Goal: Task Accomplishment & Management: Manage account settings

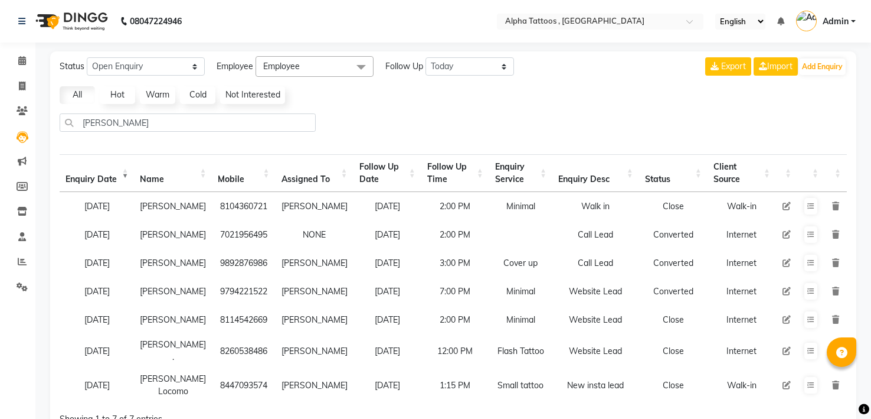
select select "Open"
select select "today"
select select "10"
click at [22, 113] on icon at bounding box center [22, 110] width 11 height 9
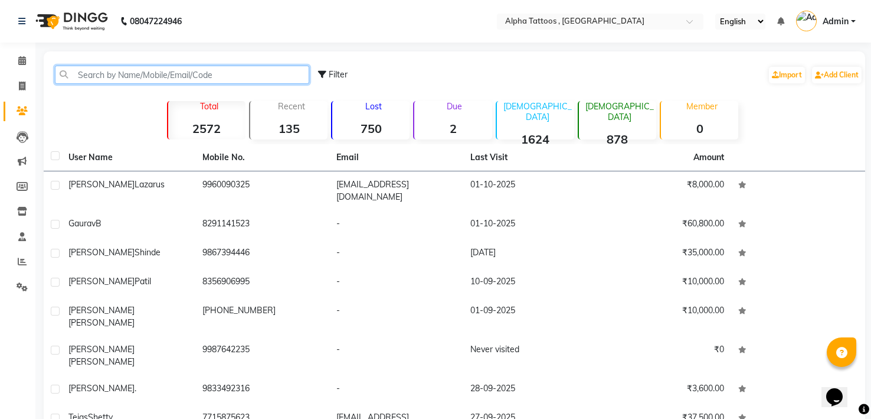
click at [152, 74] on input "text" at bounding box center [182, 75] width 254 height 18
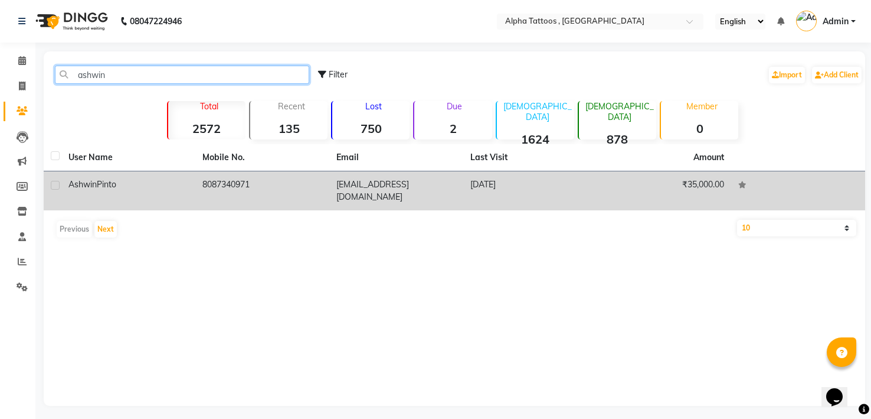
type input "ashwin"
drag, startPoint x: 199, startPoint y: 183, endPoint x: 254, endPoint y: 187, distance: 55.1
click at [254, 187] on td "8087340971" at bounding box center [262, 190] width 134 height 39
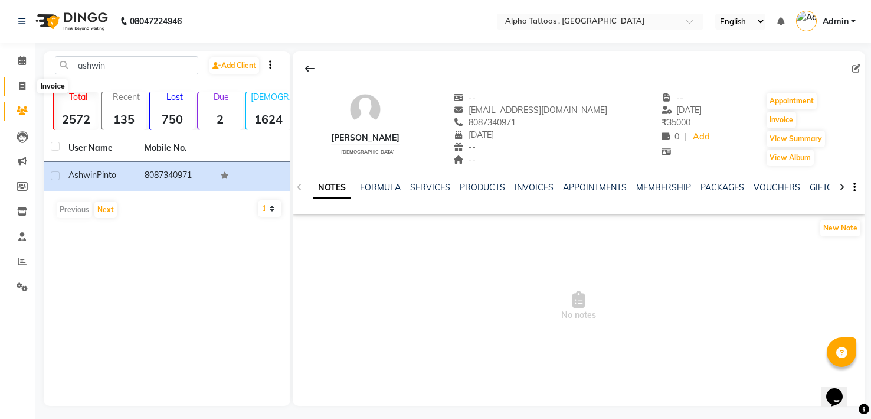
click at [24, 81] on icon at bounding box center [22, 85] width 6 height 9
select select "5140"
select select "service"
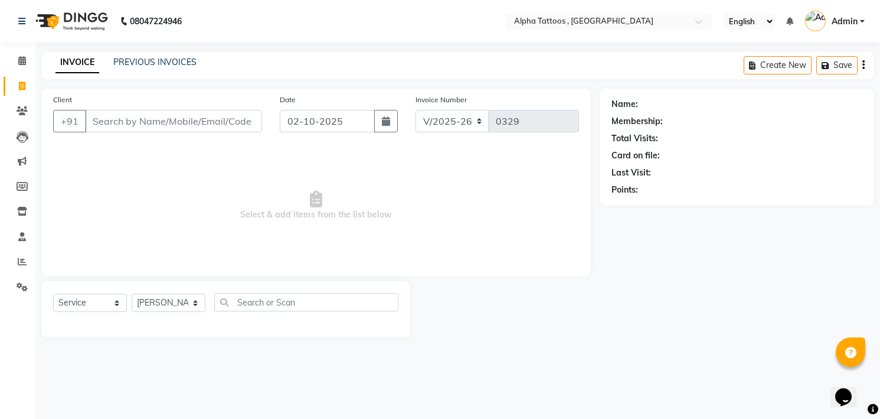
click at [136, 126] on input "Client" at bounding box center [173, 121] width 177 height 22
type input "8087340971"
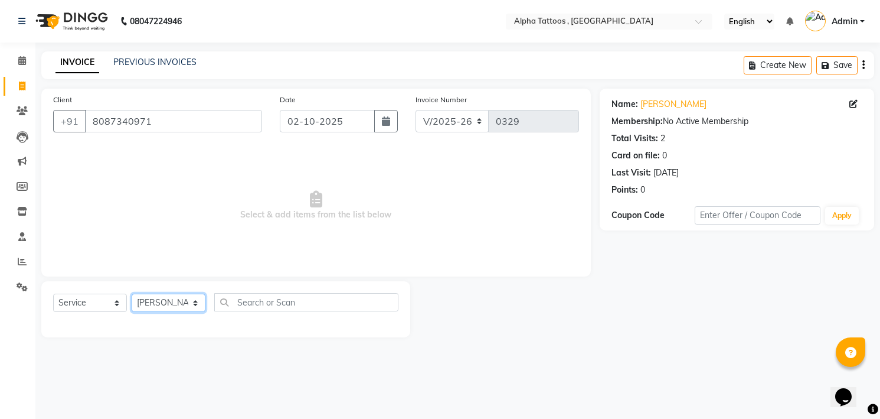
click at [181, 298] on select "[PERSON_NAME] [PERSON_NAME] [PERSON_NAME] Maverick Fernz [PERSON_NAME]" at bounding box center [169, 302] width 74 height 18
select select "32724"
click at [132, 293] on select "[PERSON_NAME] [PERSON_NAME] [PERSON_NAME] Maverick Fernz [PERSON_NAME]" at bounding box center [169, 302] width 74 height 18
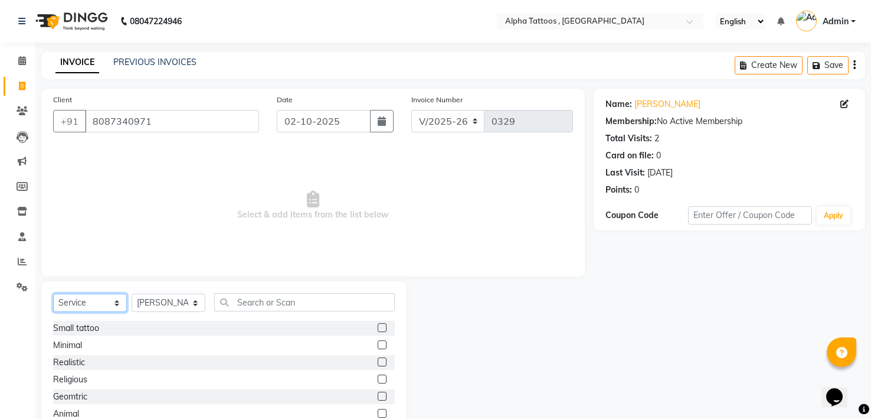
click at [107, 296] on select "Select Service Product Membership Package Voucher Prepaid Gift Card" at bounding box center [90, 302] width 74 height 18
click at [53, 293] on select "Select Service Product Membership Package Voucher Prepaid Gift Card" at bounding box center [90, 302] width 74 height 18
click at [378, 360] on label at bounding box center [382, 359] width 9 height 9
click at [378, 360] on input "checkbox" at bounding box center [382, 360] width 8 height 8
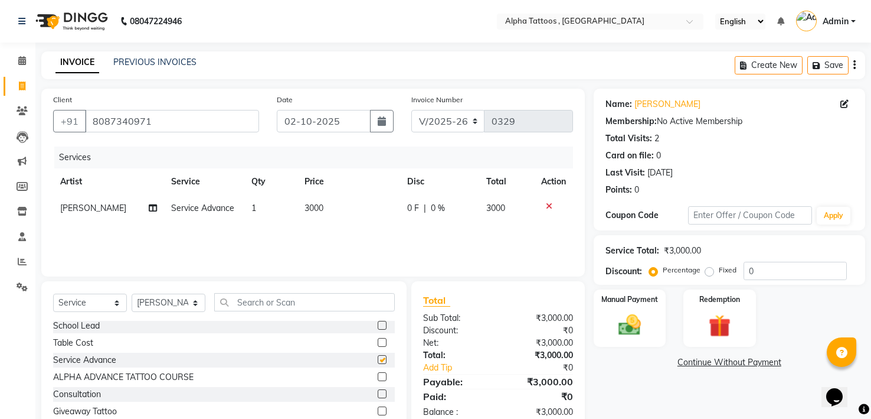
checkbox input "false"
click at [629, 310] on div "Manual Payment" at bounding box center [629, 318] width 75 height 60
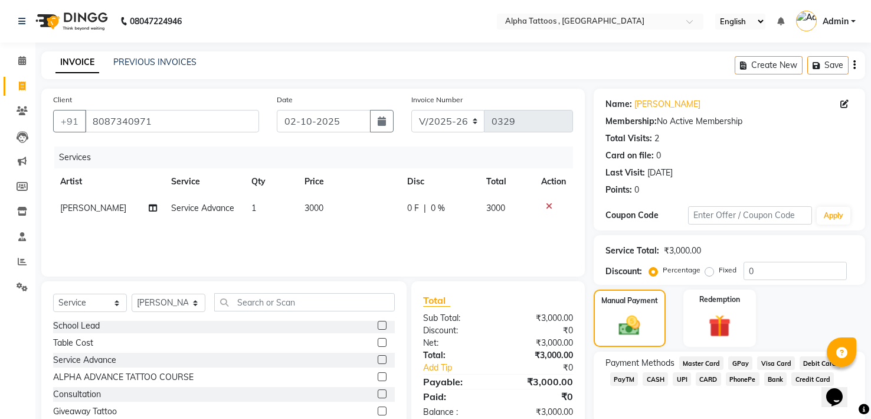
click at [737, 364] on span "GPay" at bounding box center [741, 363] width 24 height 14
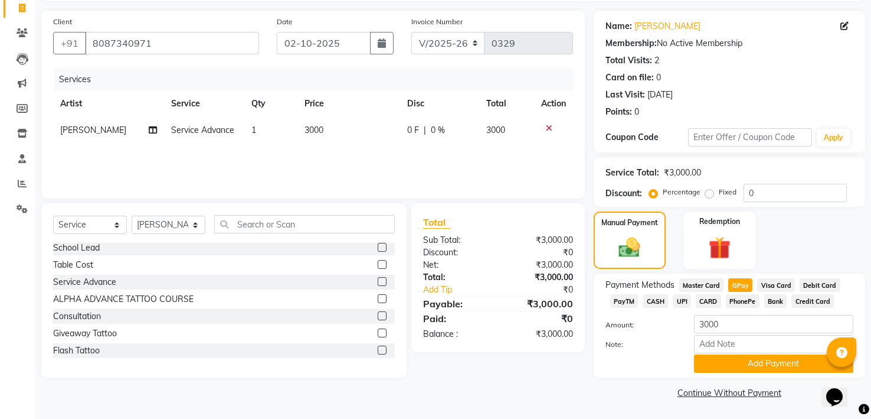
scroll to position [79, 0]
click at [753, 347] on input "a" at bounding box center [773, 343] width 159 height 18
type input "Advance"
click at [768, 365] on button "Add Payment" at bounding box center [773, 363] width 159 height 18
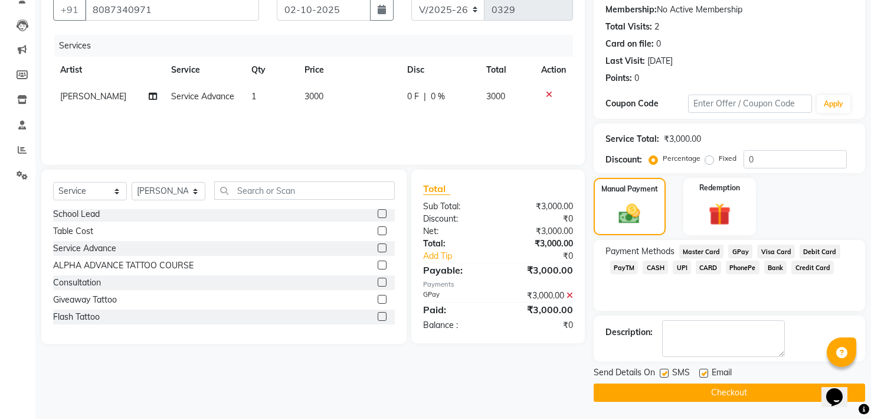
scroll to position [112, 0]
click at [750, 395] on button "Checkout" at bounding box center [730, 392] width 272 height 18
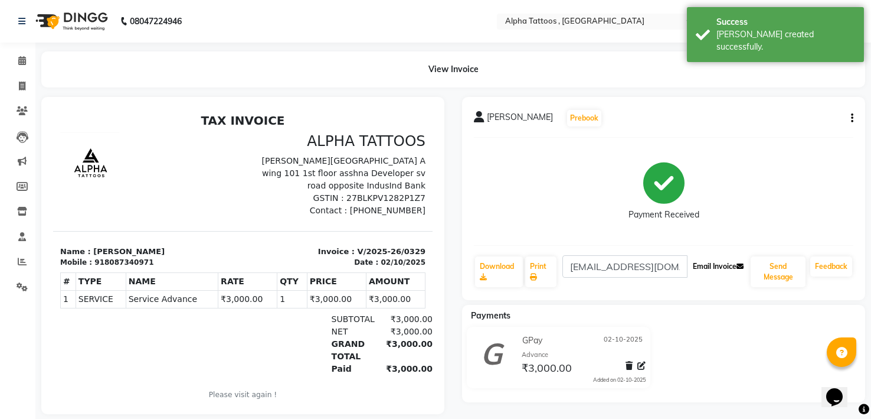
click at [718, 263] on button "Email Invoice" at bounding box center [718, 266] width 60 height 20
click at [499, 260] on link "Download" at bounding box center [499, 271] width 48 height 31
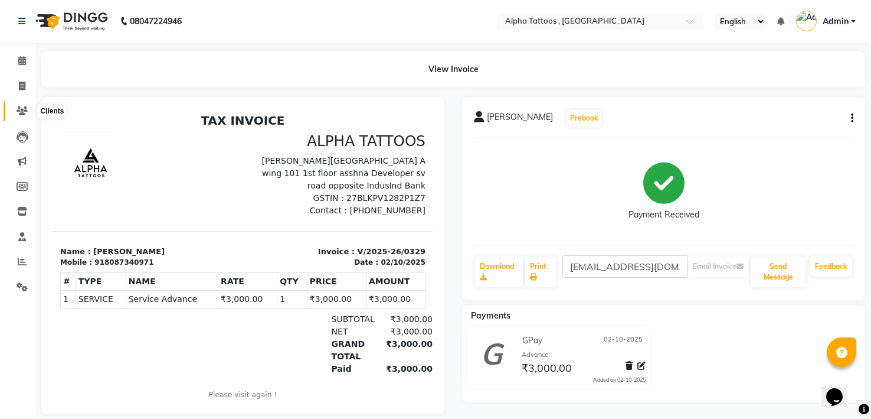
click at [22, 113] on icon at bounding box center [22, 110] width 11 height 9
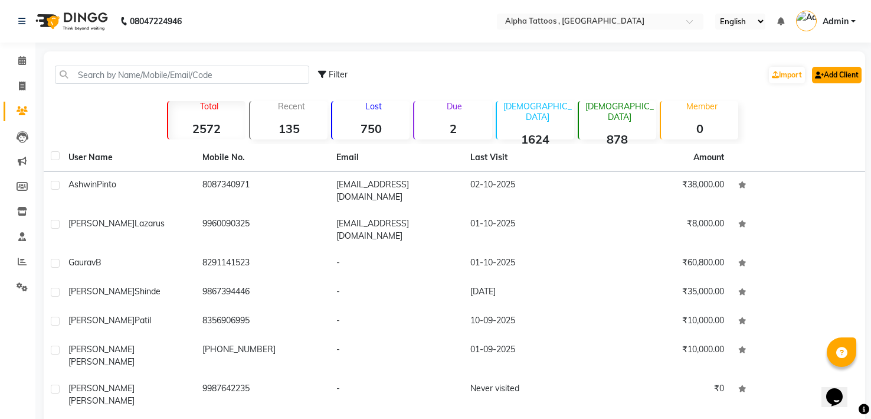
click at [834, 79] on link "Add Client" at bounding box center [837, 75] width 50 height 17
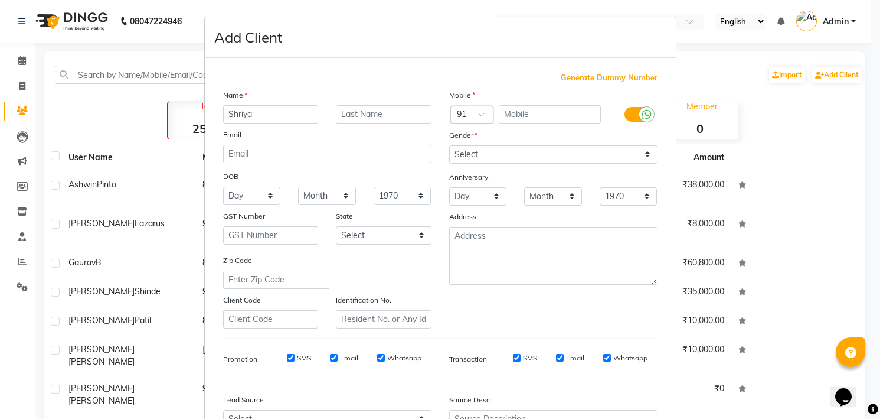
type input "Shriya"
type input "[PERSON_NAME]"
click at [520, 113] on input "text" at bounding box center [550, 114] width 102 height 18
paste input "8766801657"
type input "8766801657"
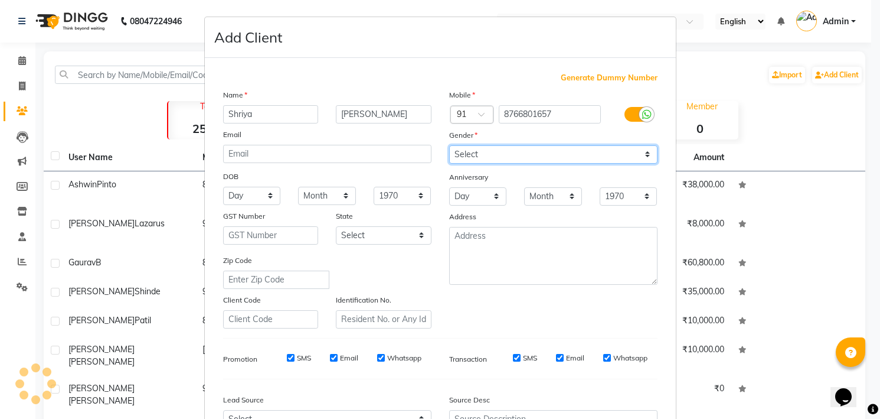
click at [514, 152] on select "Select [DEMOGRAPHIC_DATA] [DEMOGRAPHIC_DATA] Other Prefer Not To Say" at bounding box center [553, 154] width 208 height 18
select select "[DEMOGRAPHIC_DATA]"
click at [449, 145] on select "Select [DEMOGRAPHIC_DATA] [DEMOGRAPHIC_DATA] Other Prefer Not To Say" at bounding box center [553, 154] width 208 height 18
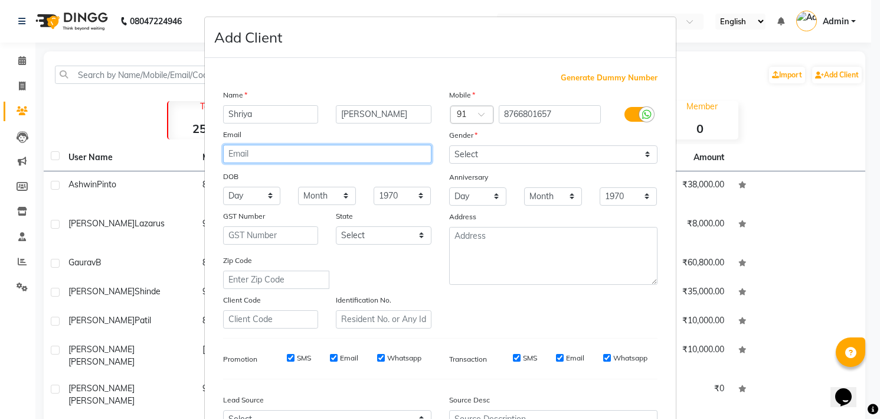
click at [406, 155] on input "email" at bounding box center [327, 154] width 208 height 18
paste input "[EMAIL_ADDRESS][DOMAIN_NAME]"
type input "[EMAIL_ADDRESS][DOMAIN_NAME]"
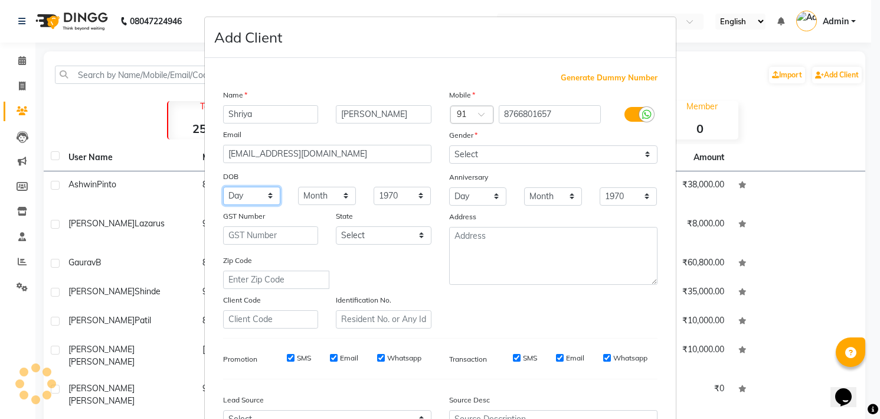
click at [264, 192] on select "Day 01 02 03 04 05 06 07 08 09 10 11 12 13 14 15 16 17 18 19 20 21 22 23 24 25 …" at bounding box center [252, 196] width 58 height 18
select select "29"
click at [223, 187] on select "Day 01 02 03 04 05 06 07 08 09 10 11 12 13 14 15 16 17 18 19 20 21 22 23 24 25 …" at bounding box center [252, 196] width 58 height 18
select select "12"
select select "1993"
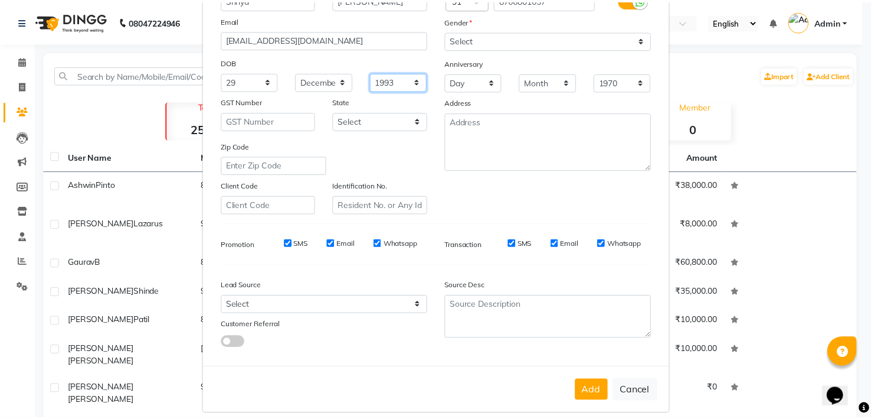
scroll to position [126, 0]
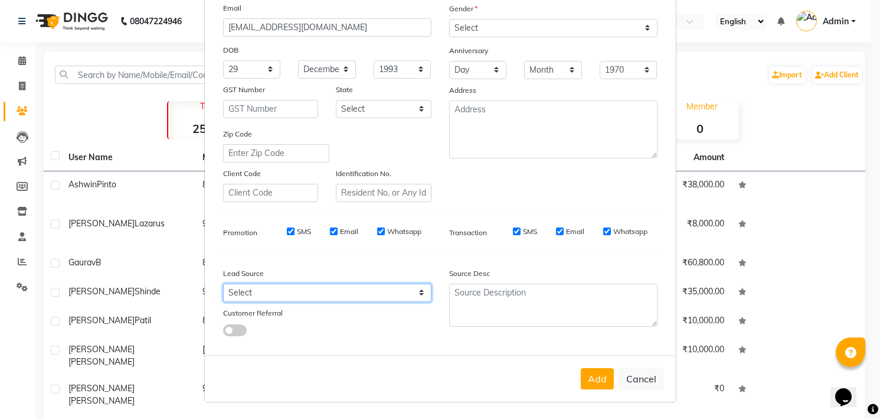
click at [351, 294] on select "Select Walk-in Referral Internet Friend Word of Mouth Advertisement Facebook Ju…" at bounding box center [327, 292] width 208 height 18
select select "33840"
click at [223, 283] on select "Select Walk-in Referral Internet Friend Word of Mouth Advertisement Facebook Ju…" at bounding box center [327, 292] width 208 height 18
click at [593, 377] on button "Add" at bounding box center [597, 378] width 33 height 21
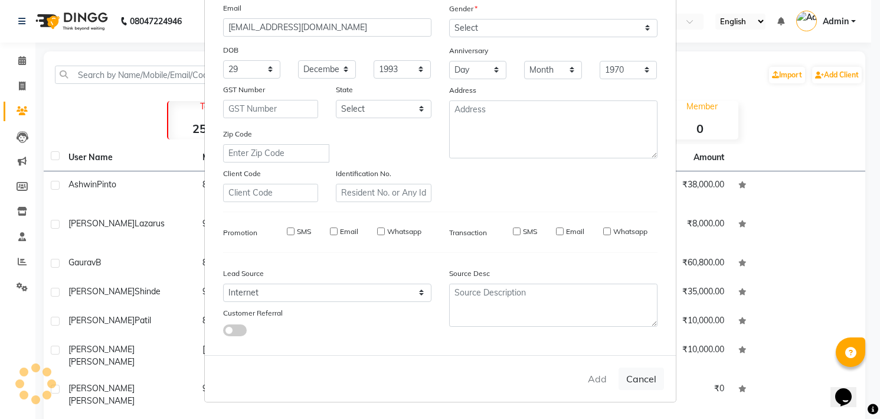
select select
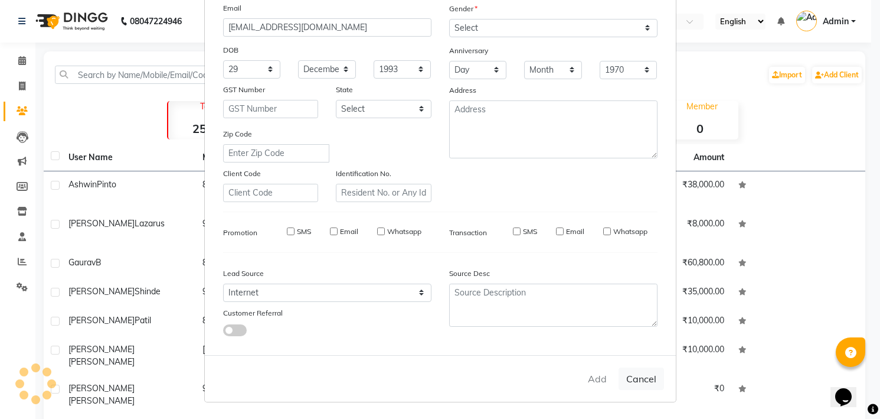
select select
checkbox input "false"
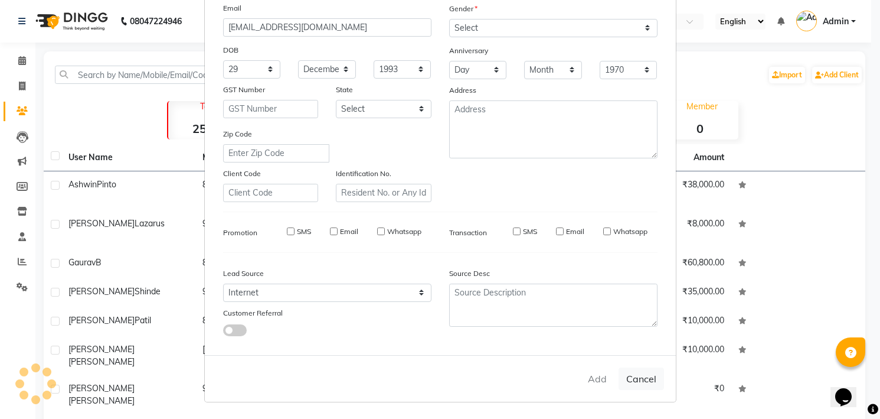
checkbox input "false"
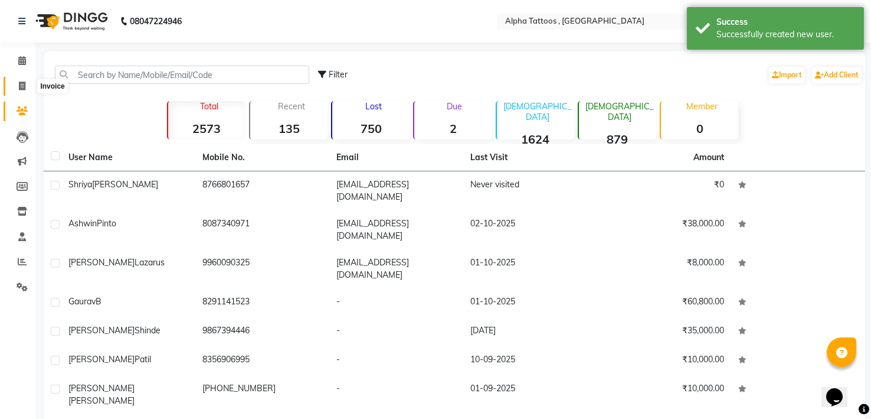
click at [12, 80] on span at bounding box center [22, 87] width 21 height 14
select select "service"
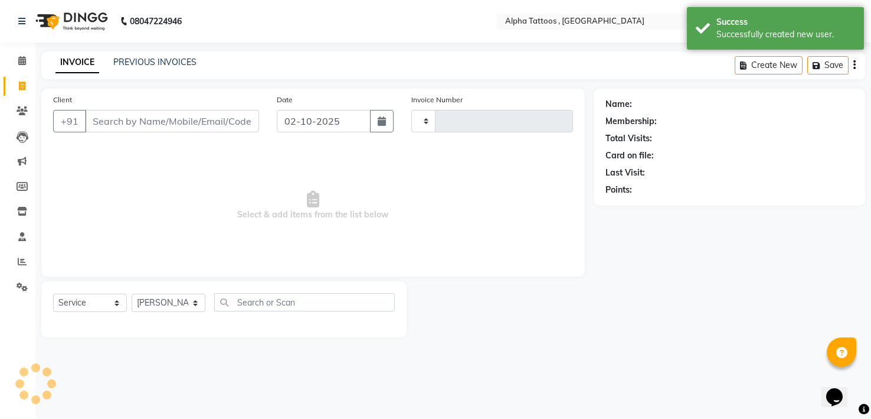
type input "0330"
select select "5140"
click at [141, 122] on input "Client" at bounding box center [173, 121] width 177 height 22
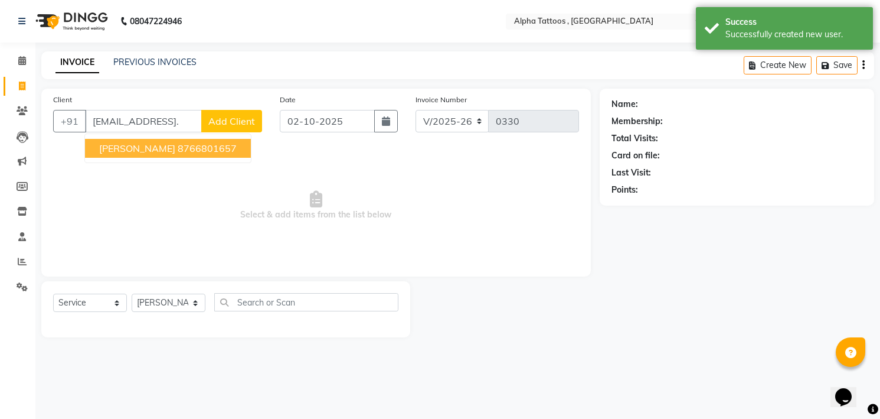
click at [203, 149] on ngb-highlight "8766801657" at bounding box center [207, 148] width 59 height 12
type input "8766801657"
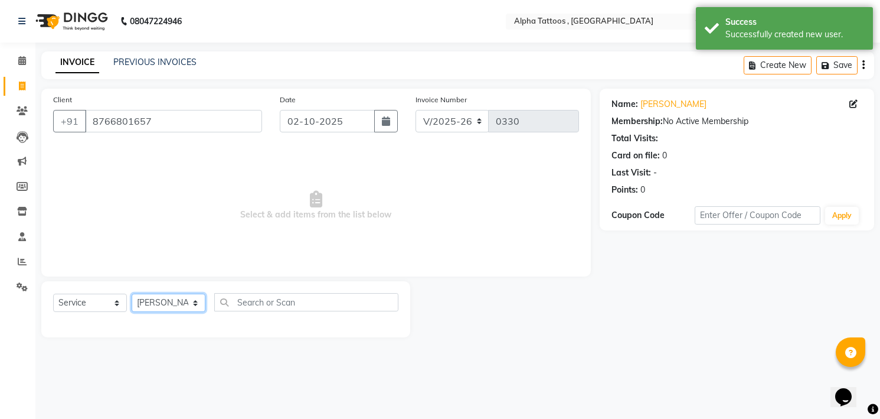
click at [164, 302] on select "[PERSON_NAME] [PERSON_NAME] [PERSON_NAME] Maverick Fernz [PERSON_NAME]" at bounding box center [169, 302] width 74 height 18
select select "32647"
click at [132, 293] on select "[PERSON_NAME] [PERSON_NAME] [PERSON_NAME] Maverick Fernz [PERSON_NAME]" at bounding box center [169, 302] width 74 height 18
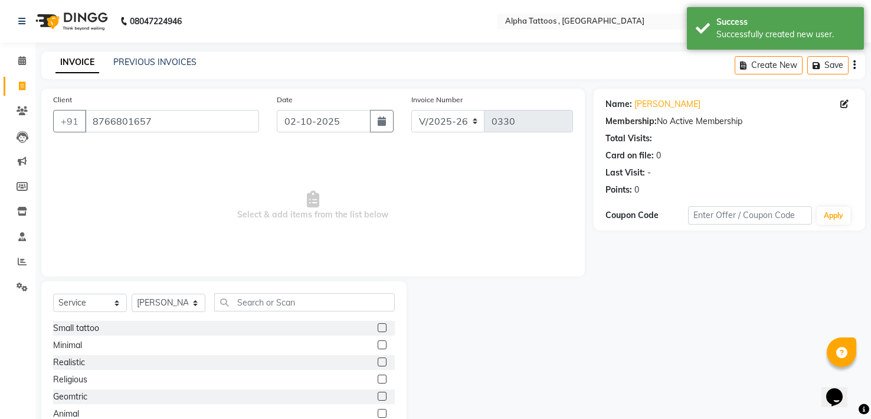
click at [378, 342] on label at bounding box center [382, 344] width 9 height 9
click at [378, 342] on input "checkbox" at bounding box center [382, 345] width 8 height 8
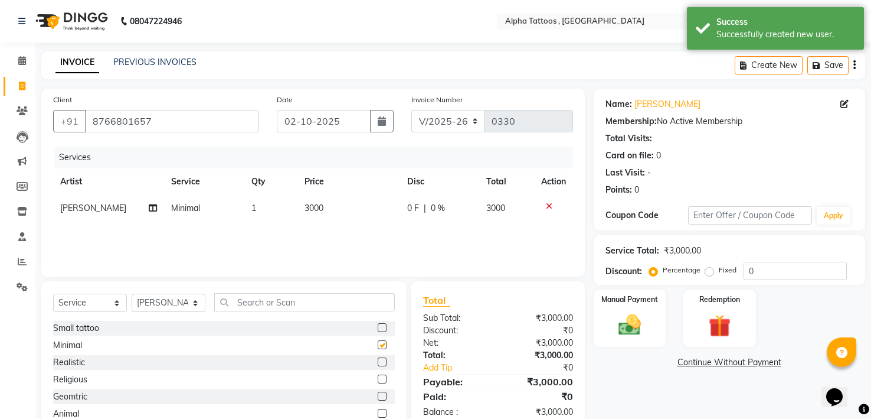
checkbox input "false"
click at [307, 210] on span "3000" at bounding box center [314, 208] width 19 height 11
select select "32647"
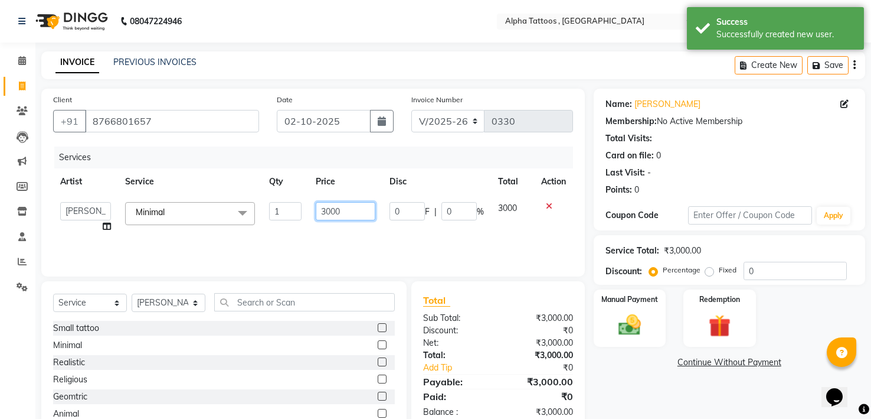
click at [327, 210] on input "3000" at bounding box center [346, 211] width 60 height 18
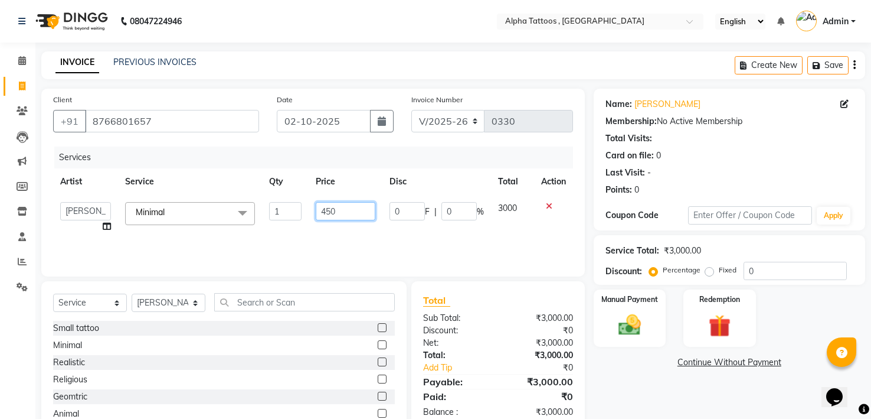
type input "4500"
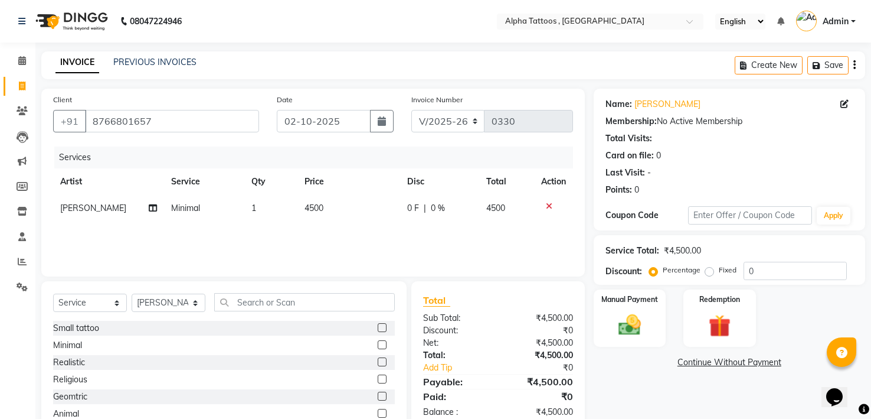
click at [334, 247] on div "Services Artist Service Qty Price Disc Total Action Dev [PERSON_NAME] Minimal 1…" at bounding box center [313, 205] width 520 height 118
click at [628, 308] on div "Manual Payment" at bounding box center [629, 318] width 75 height 60
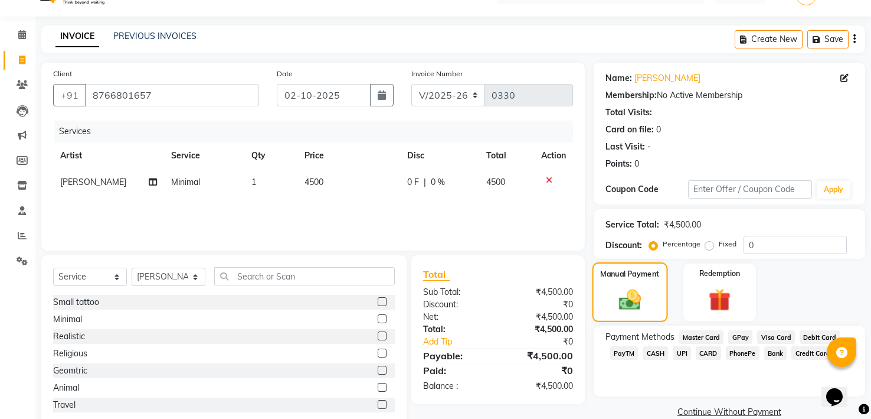
scroll to position [54, 0]
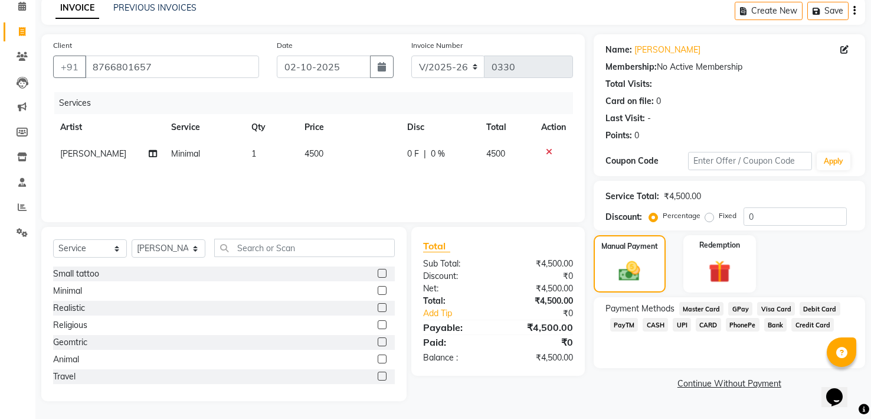
click at [745, 303] on span "GPay" at bounding box center [741, 309] width 24 height 14
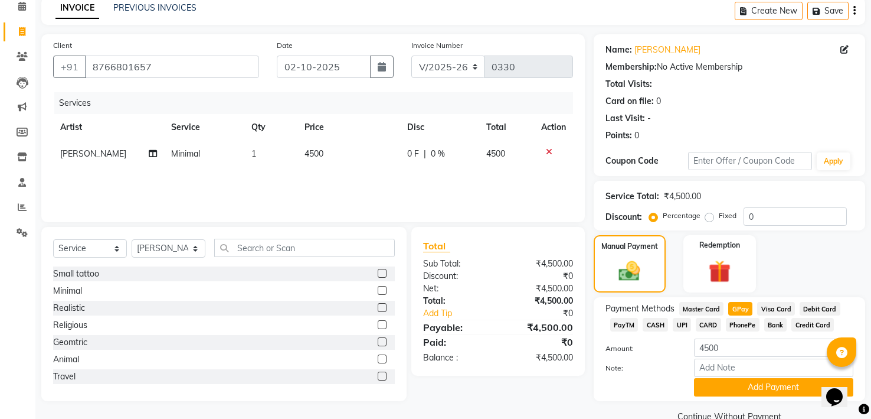
scroll to position [79, 0]
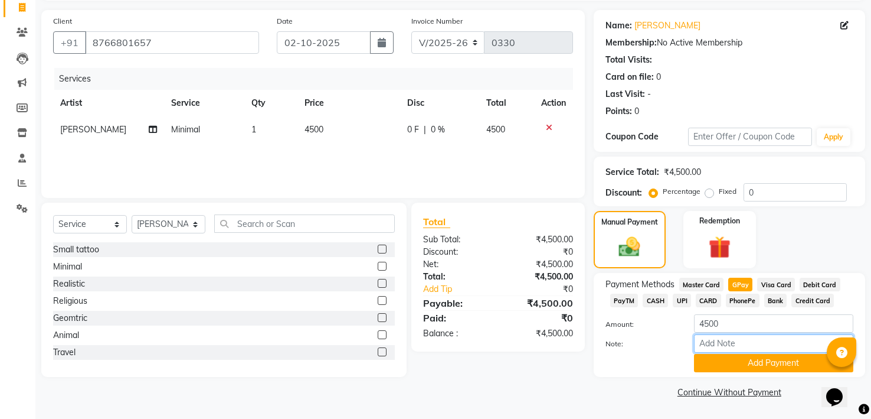
click at [744, 344] on input "Note:" at bounding box center [773, 343] width 159 height 18
type input "Fully Paid"
click at [783, 366] on button "Add Payment" at bounding box center [773, 363] width 159 height 18
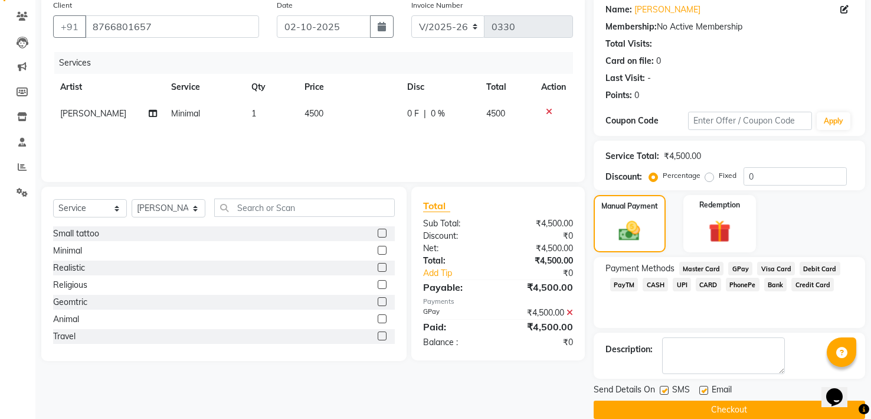
scroll to position [112, 0]
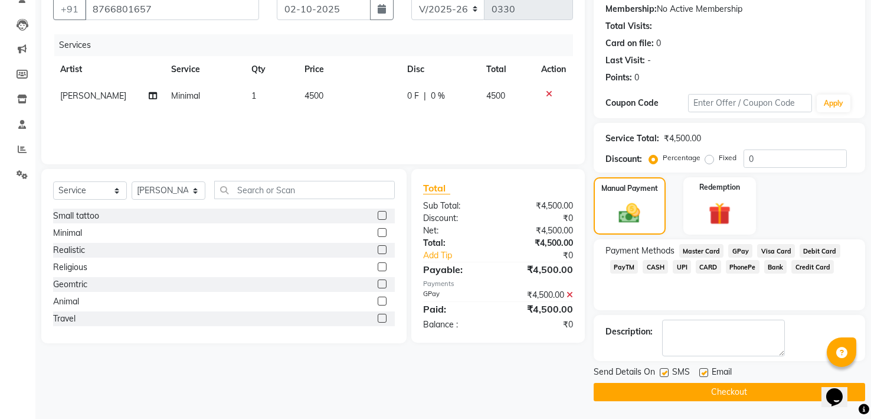
click at [765, 386] on button "Checkout" at bounding box center [730, 392] width 272 height 18
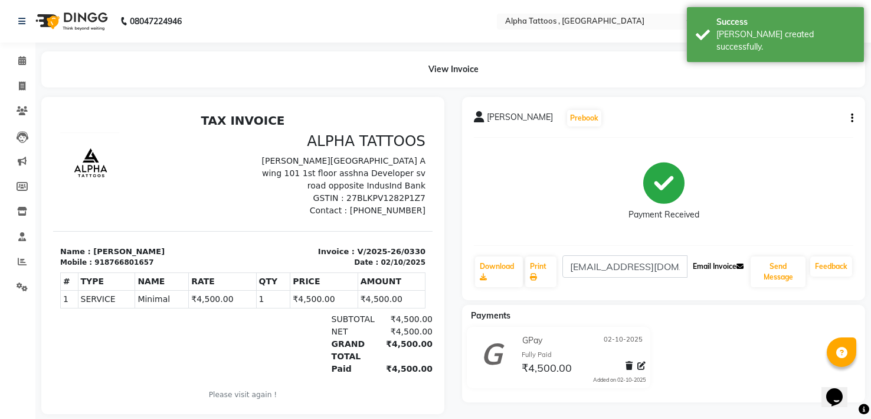
click at [706, 260] on button "Email Invoice" at bounding box center [718, 266] width 60 height 20
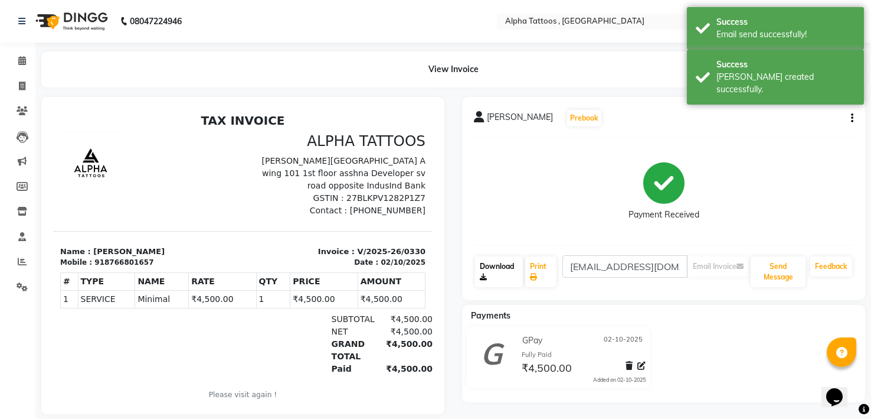
click at [491, 263] on link "Download" at bounding box center [499, 271] width 48 height 31
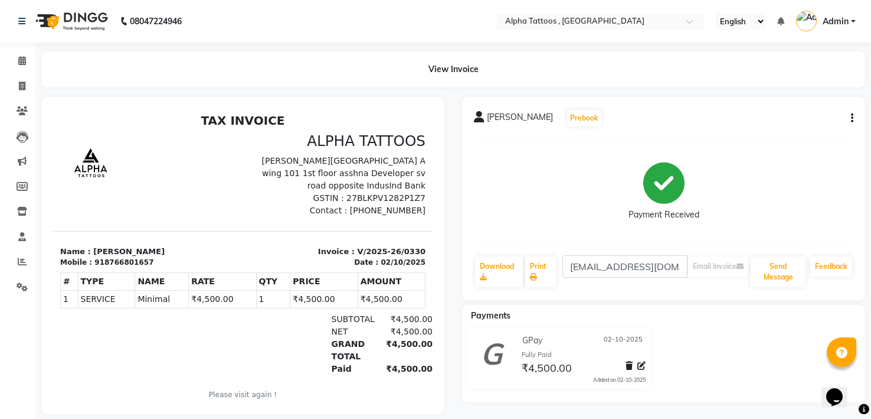
click at [55, 24] on img at bounding box center [70, 21] width 81 height 33
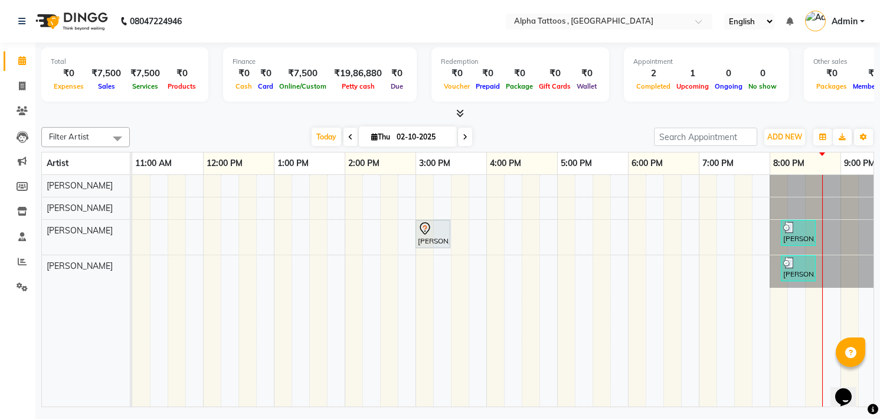
click at [230, 104] on div "Total ₹0 Expenses ₹7,500 Sales ₹7,500 Services ₹0 Products Finance ₹0 Cash ₹0 C…" at bounding box center [457, 76] width 833 height 58
click at [156, 127] on div "Filter Artist Select All [PERSON_NAME] [PERSON_NAME] Maverick Fernz [PERSON_NAM…" at bounding box center [457, 137] width 833 height 20
click at [460, 141] on span at bounding box center [465, 137] width 14 height 18
type input "03-10-2025"
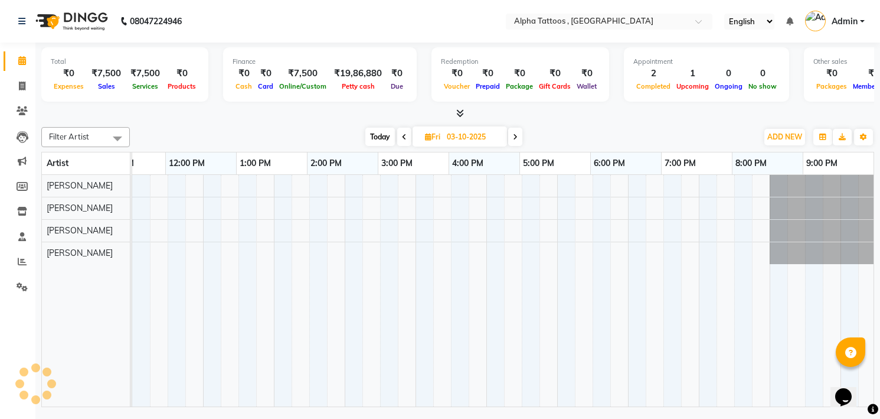
scroll to position [0, 38]
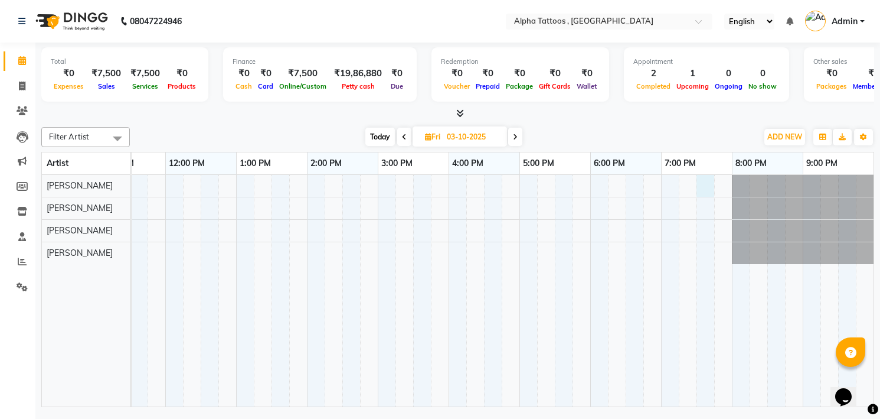
click at [701, 188] on div at bounding box center [483, 290] width 779 height 231
select select "32645"
select select "1170"
select select "tentative"
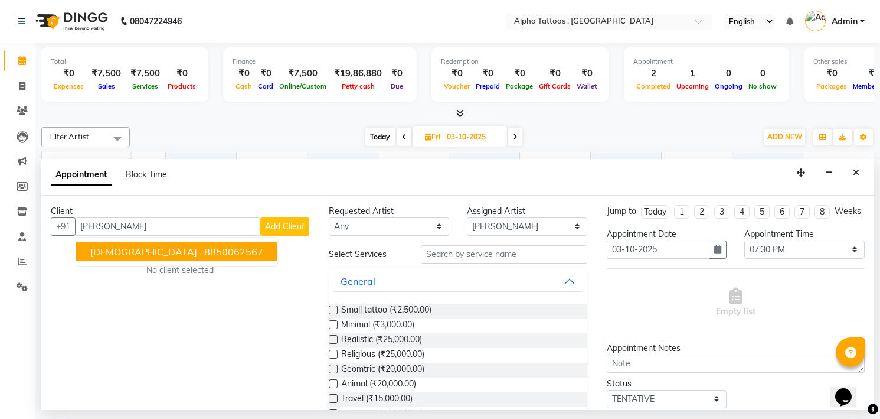
click at [204, 249] on ngb-highlight "8850062567" at bounding box center [233, 252] width 59 height 12
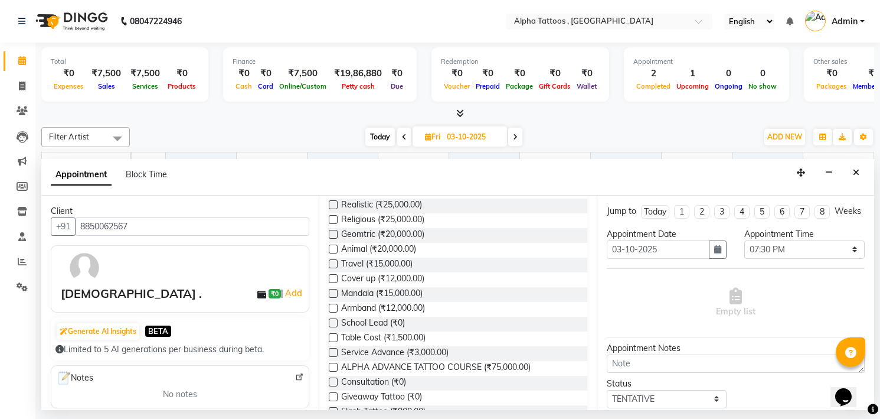
scroll to position [136, 0]
type input "8850062567"
click at [388, 382] on span "Consultation (₹0)" at bounding box center [373, 381] width 65 height 15
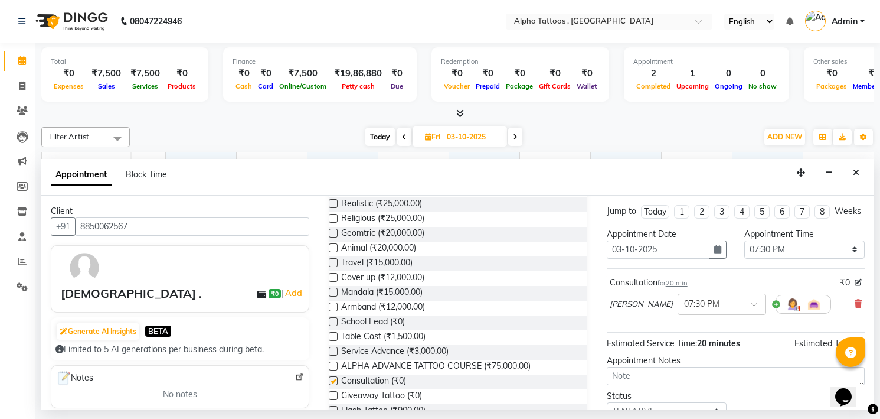
checkbox input "false"
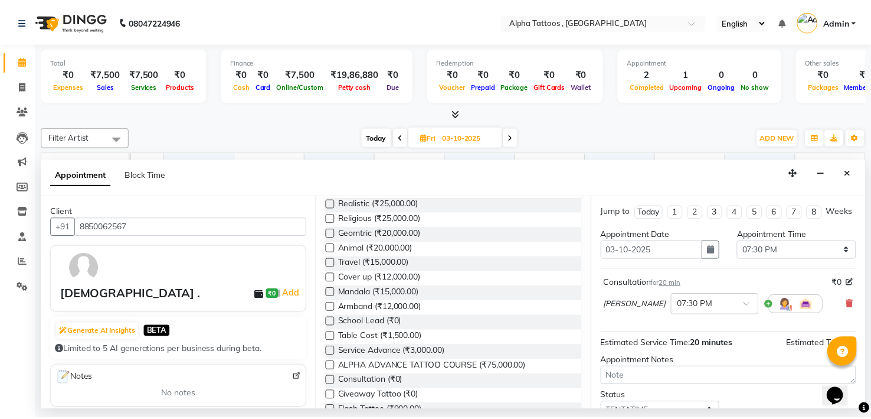
scroll to position [96, 0]
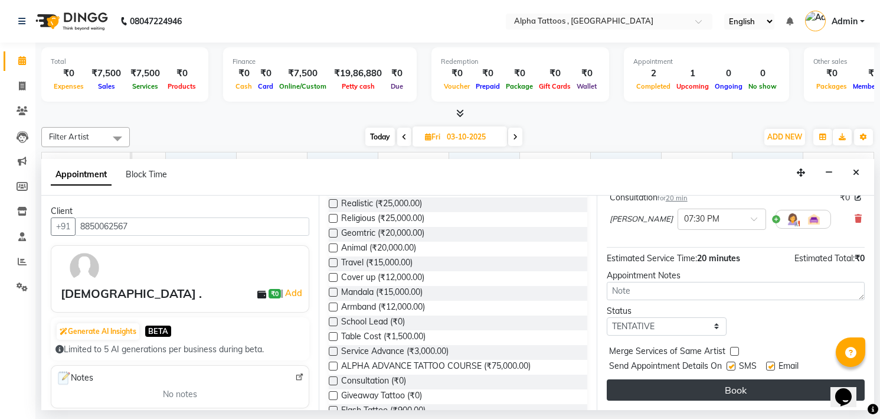
click at [726, 387] on button "Book" at bounding box center [736, 389] width 258 height 21
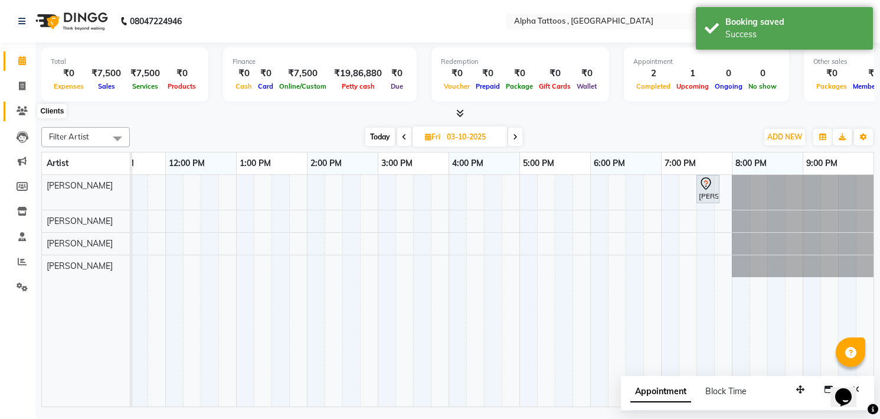
click at [12, 111] on span at bounding box center [22, 111] width 21 height 14
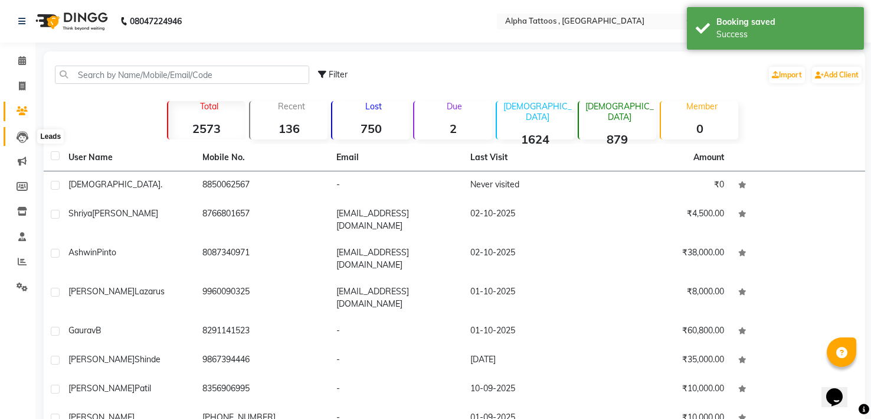
click at [20, 138] on icon at bounding box center [23, 137] width 12 height 12
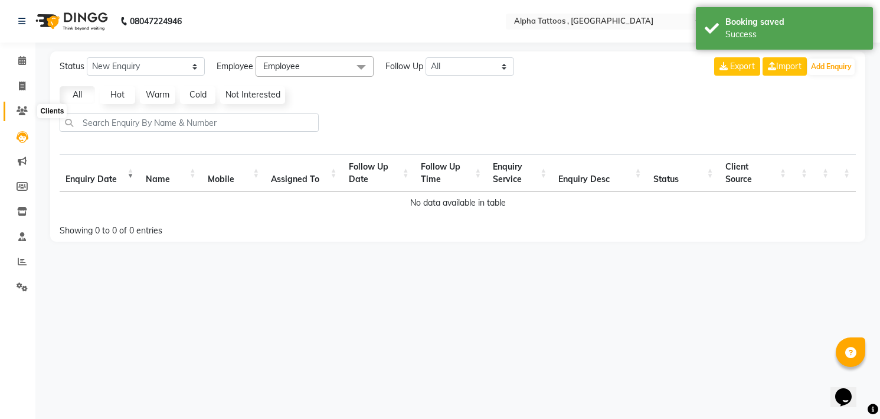
click at [31, 116] on span at bounding box center [22, 111] width 21 height 14
